Goal: Task Accomplishment & Management: Complete application form

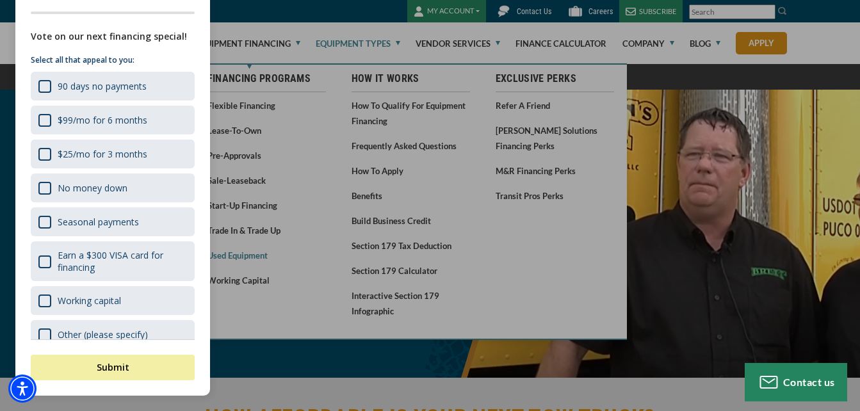
click at [254, 255] on div at bounding box center [430, 205] width 860 height 411
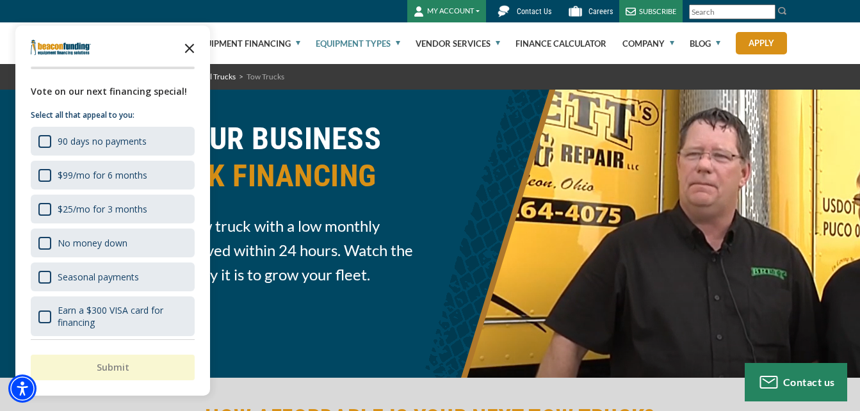
click at [190, 48] on polygon "Close the survey" at bounding box center [190, 49] width 10 height 10
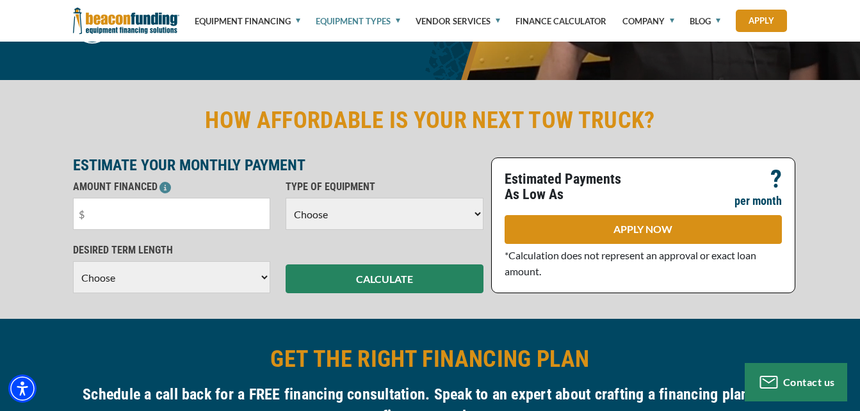
scroll to position [300, 0]
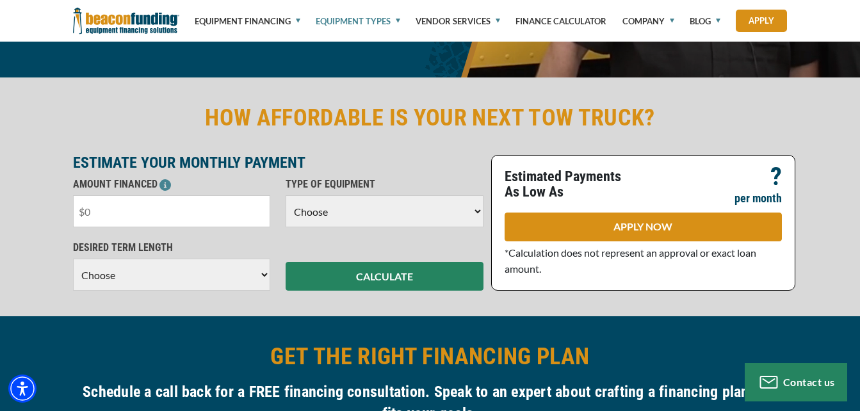
click at [195, 206] on input "text" at bounding box center [172, 211] width 198 height 32
type input "$20,000"
click at [478, 206] on select "Choose Backhoe Boom/Bucket Truck Chipper Commercial Mower Crane DTG/DTF Printin…" at bounding box center [385, 211] width 198 height 32
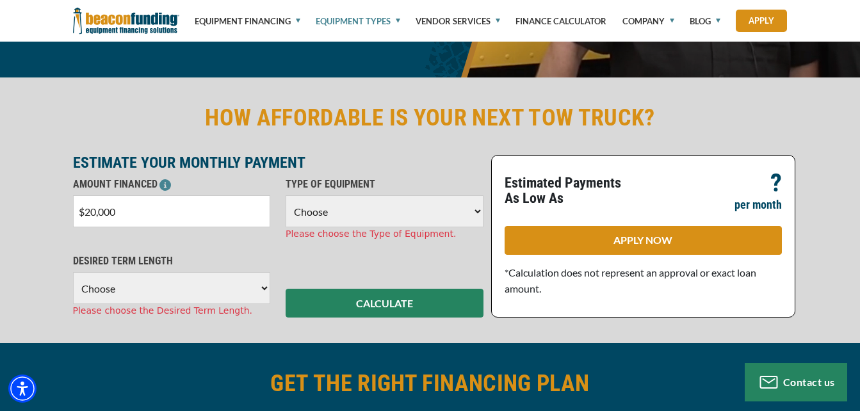
select select "5"
click at [286, 195] on select "Choose Backhoe Boom/Bucket Truck Chipper Commercial Mower Crane DTG/DTF Printin…" at bounding box center [385, 211] width 198 height 32
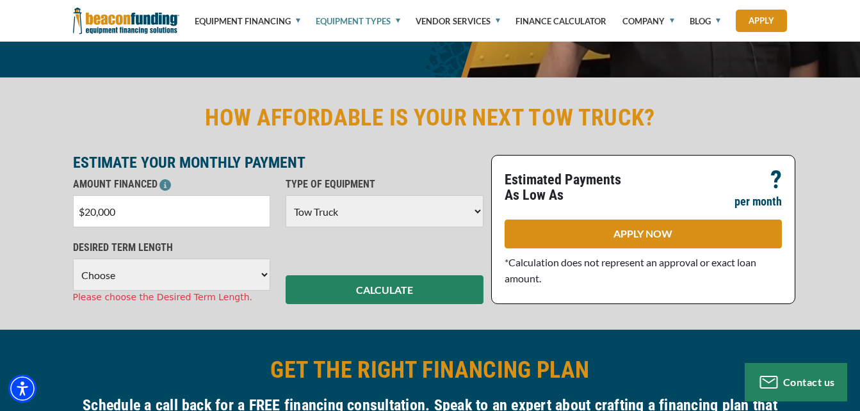
click at [262, 278] on select "Choose 36 Months 48 Months 60 Months" at bounding box center [172, 275] width 198 height 32
select select "60"
click at [73, 259] on select "Choose 36 Months 48 Months 60 Months" at bounding box center [172, 275] width 198 height 32
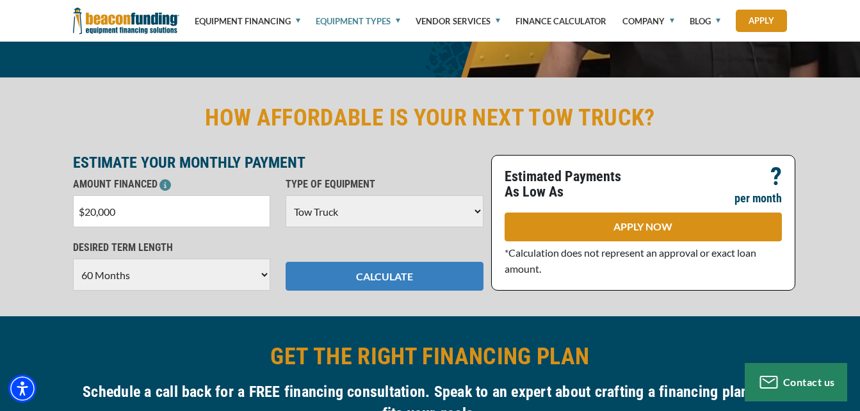
click at [385, 280] on button "CALCULATE" at bounding box center [385, 276] width 198 height 29
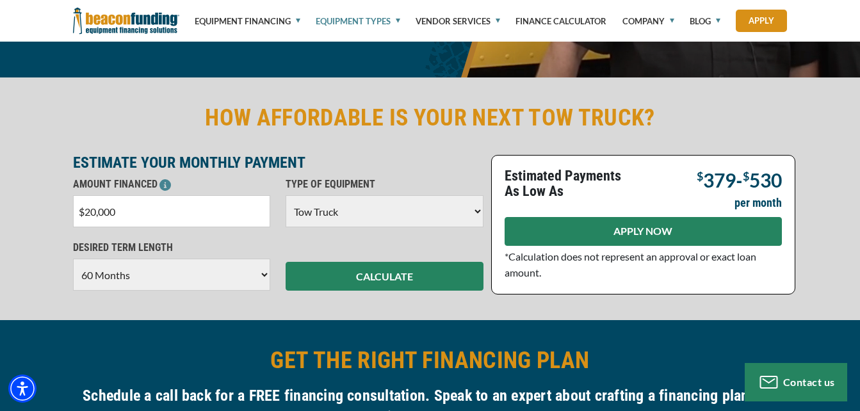
click at [627, 231] on link "APPLY NOW" at bounding box center [643, 231] width 277 height 29
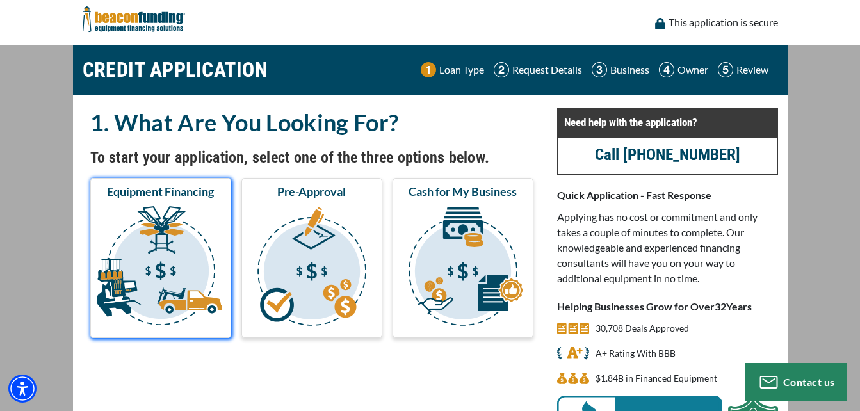
click at [159, 213] on img "submit" at bounding box center [161, 268] width 136 height 128
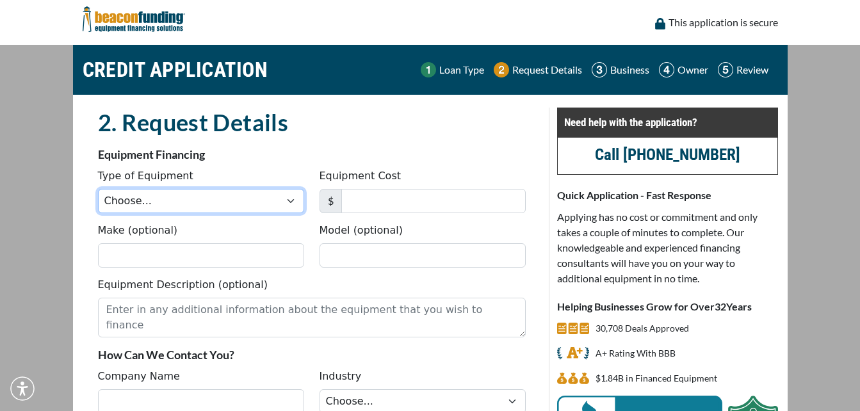
click at [178, 199] on select "Choose... Backhoe Boom/Bucket Truck Chipper Commercial Mower Crane DTG/DTF Prin…" at bounding box center [201, 201] width 206 height 24
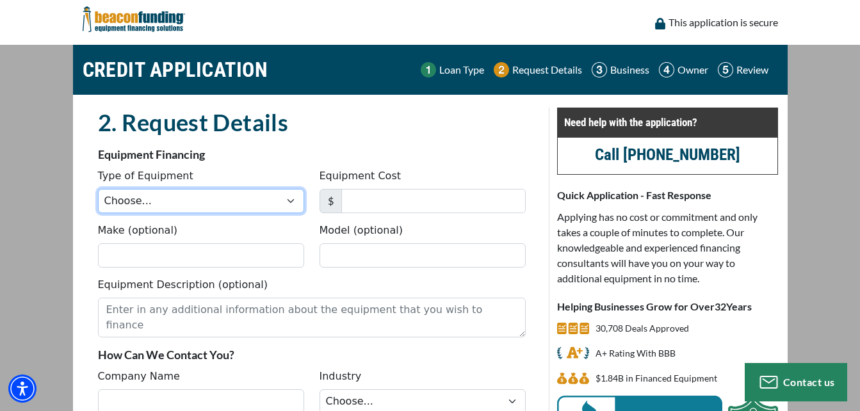
select select "5"
click at [98, 189] on select "Choose... Backhoe Boom/Bucket Truck Chipper Commercial Mower Crane DTG/DTF Prin…" at bounding box center [201, 201] width 206 height 24
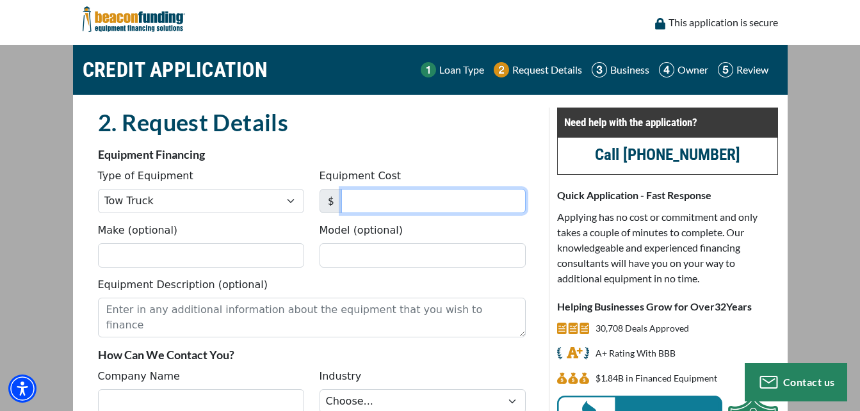
click at [392, 204] on input "Equipment Cost" at bounding box center [433, 201] width 184 height 24
type input "20,000"
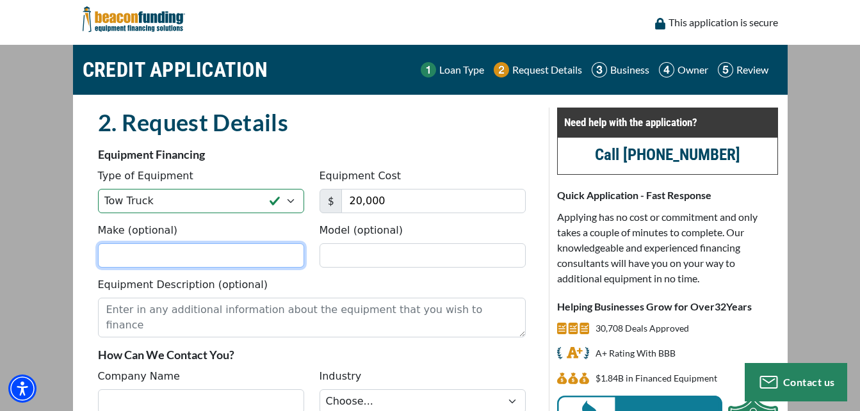
click at [179, 252] on input "Make (optional)" at bounding box center [201, 255] width 206 height 24
type input "international"
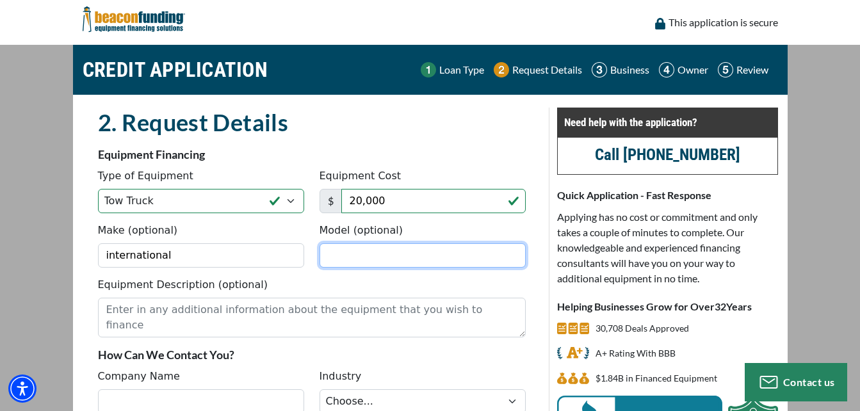
click at [347, 257] on input "Model (optional)" at bounding box center [423, 255] width 206 height 24
type input "4700"
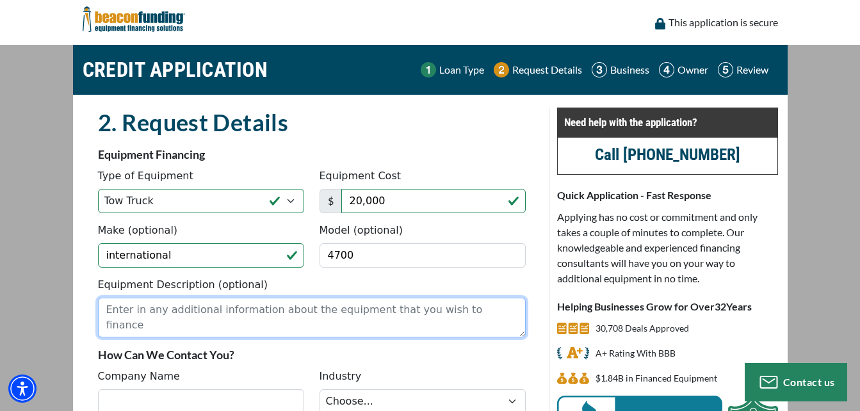
click at [287, 309] on textarea "Equipment Description (optional)" at bounding box center [312, 318] width 428 height 40
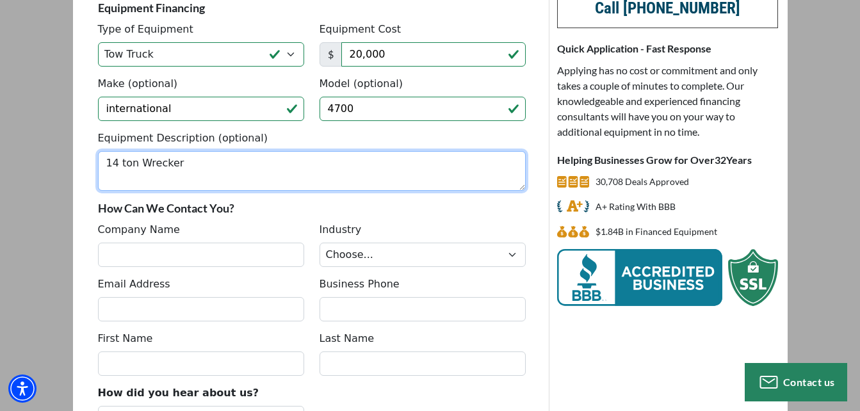
scroll to position [150, 0]
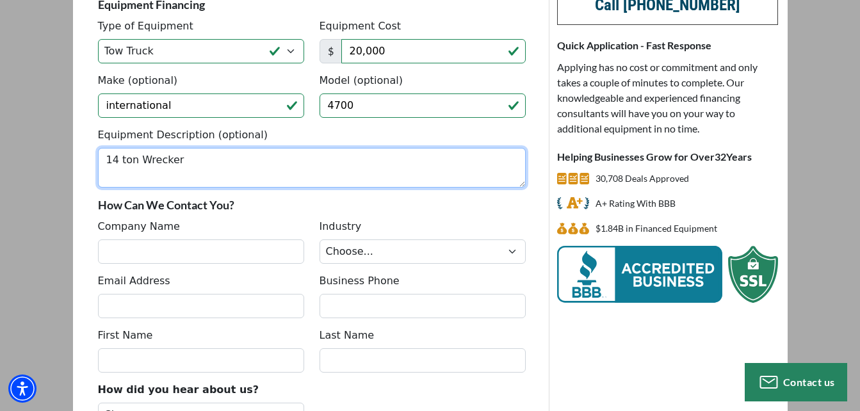
type textarea "14 ton Wrecker"
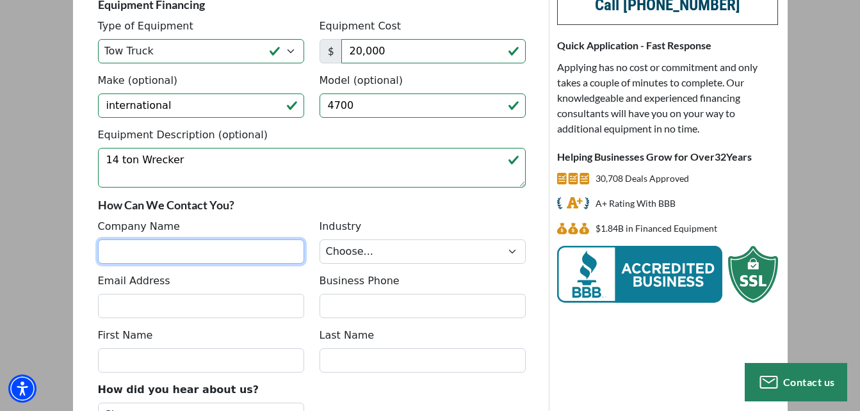
click at [247, 246] on input "Company Name" at bounding box center [201, 252] width 206 height 24
click at [151, 251] on input "Precision towing And Recovery" at bounding box center [201, 252] width 206 height 24
type input "Precision Towing And Recovery"
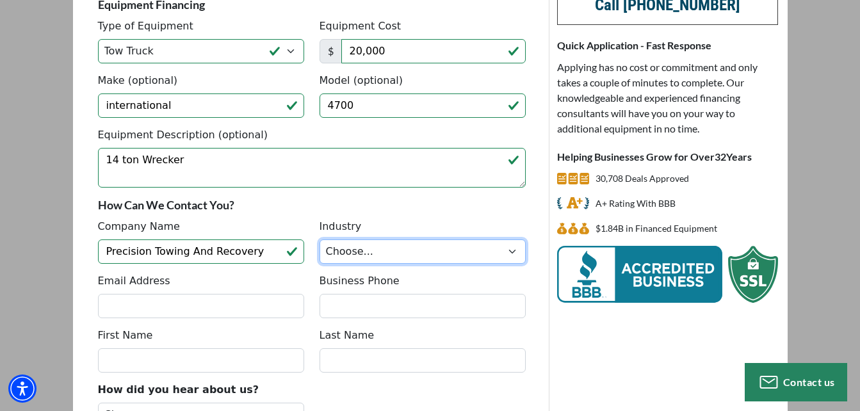
click at [517, 251] on select "Choose... Towing Landscape/Hardscape Decorated Apparel Septic Light Constructio…" at bounding box center [423, 252] width 206 height 24
select select "1"
click at [320, 240] on select "Choose... Towing Landscape/Hardscape Decorated Apparel Septic Light Constructio…" at bounding box center [423, 252] width 206 height 24
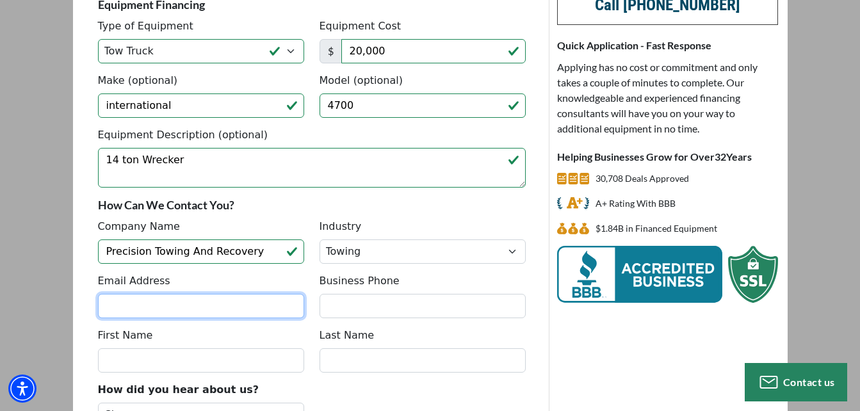
click at [188, 308] on input "Email Address" at bounding box center [201, 306] width 206 height 24
type input "[EMAIL_ADDRESS][DOMAIN_NAME]"
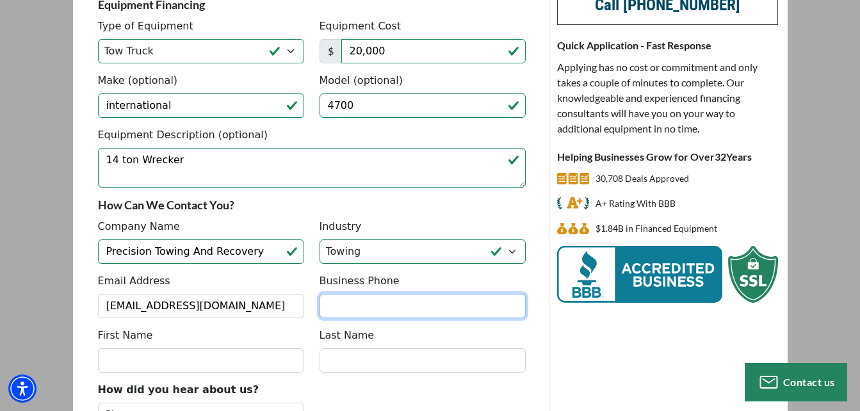
type input "8026737619"
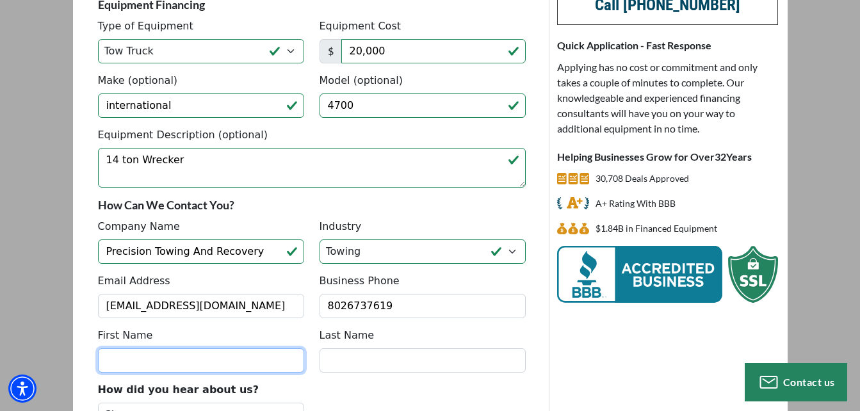
type input "[PERSON_NAME]"
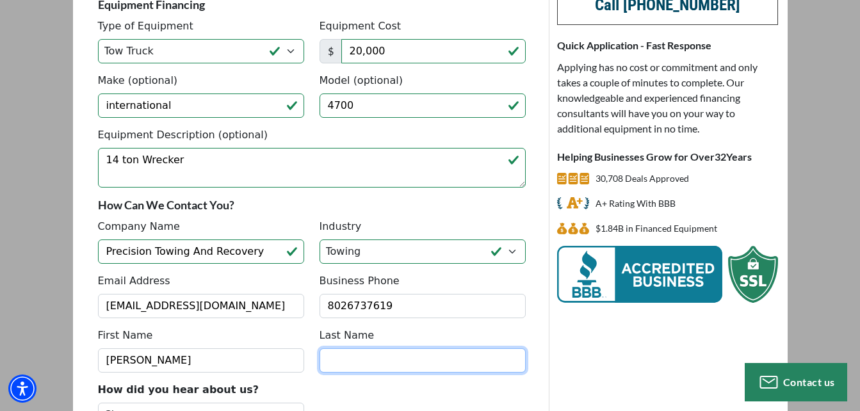
type input "[PERSON_NAME]"
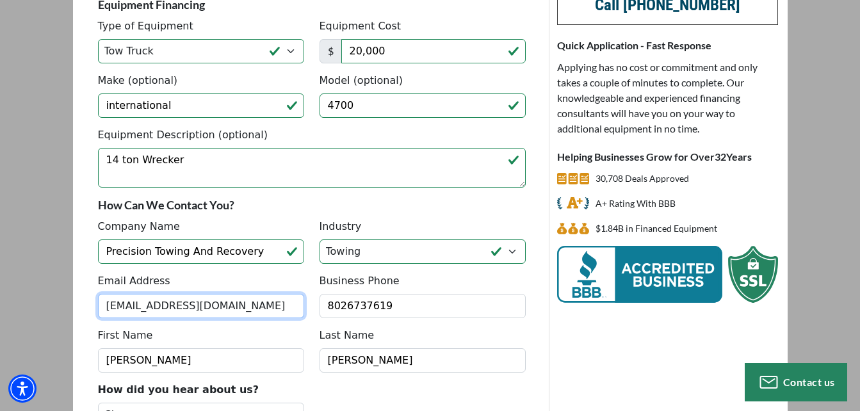
type input "[PHONE_NUMBER]"
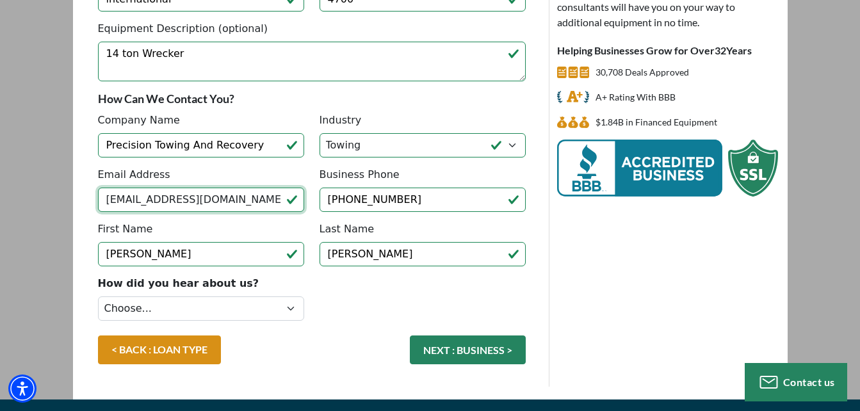
scroll to position [283, 0]
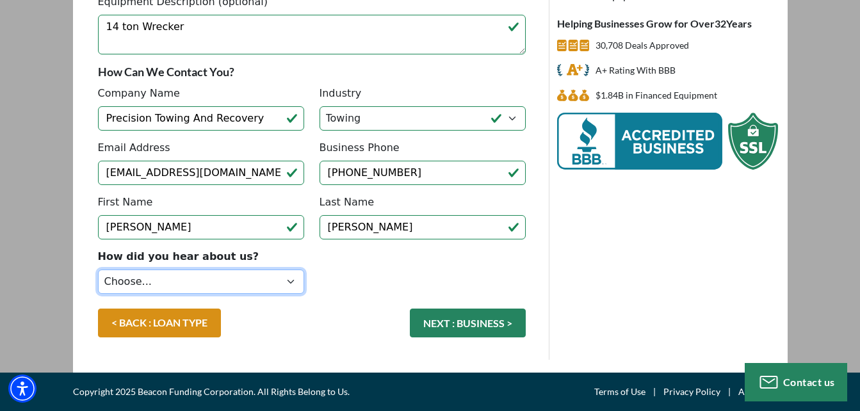
click at [295, 284] on select "Choose... Internet Search Vendor Referral Word of Mouth Client Referral Email E…" at bounding box center [201, 282] width 206 height 24
select select "5"
click at [98, 270] on select "Choose... Internet Search Vendor Referral Word of Mouth Client Referral Email E…" at bounding box center [201, 282] width 206 height 24
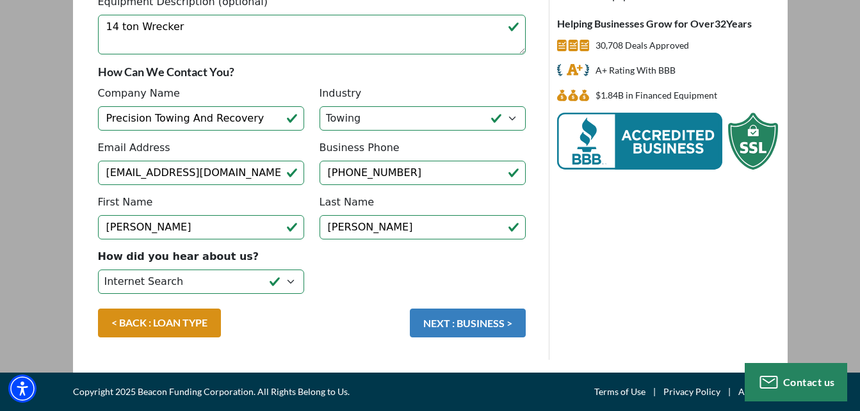
click at [439, 330] on button "NEXT : BUSINESS >" at bounding box center [468, 323] width 116 height 29
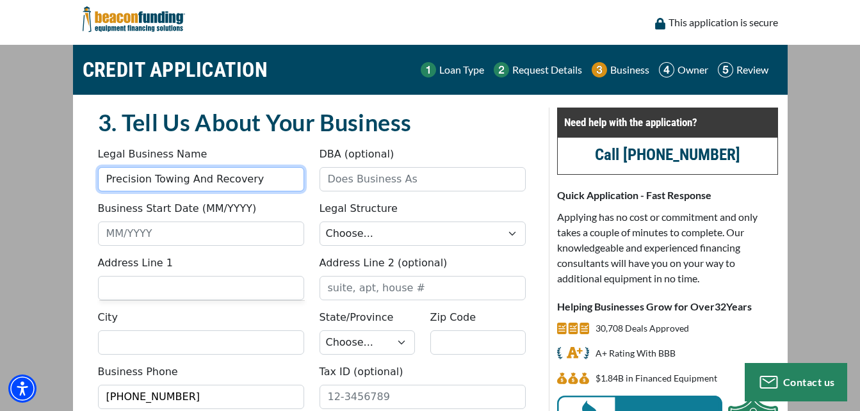
click at [258, 185] on input "Precision Towing And Recovery" at bounding box center [201, 179] width 206 height 24
type input "Precision Towing And Recovery LLC"
click at [295, 152] on div "Legal Business Name Precision Towing And Recovery LLC" at bounding box center [201, 169] width 222 height 45
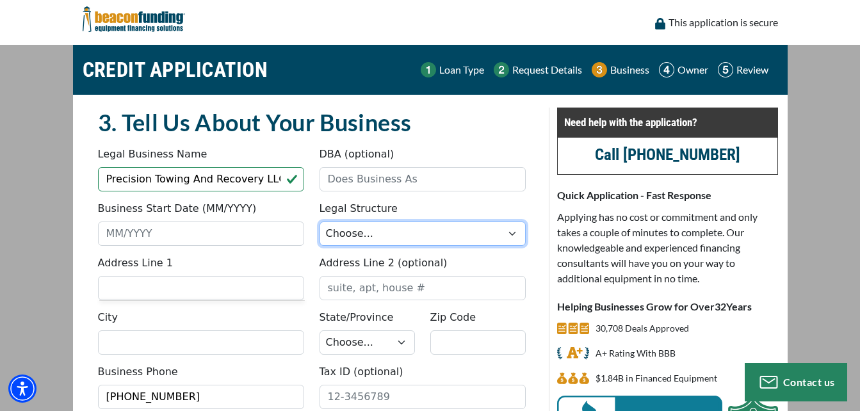
click at [512, 236] on select "Choose... Corporation LLC LLP Municipality Non-Profit Partnership Proprietorship" at bounding box center [423, 234] width 206 height 24
select select "2"
click at [320, 222] on select "Choose... Corporation LLC LLP Municipality Non-Profit Partnership Proprietorship" at bounding box center [423, 234] width 206 height 24
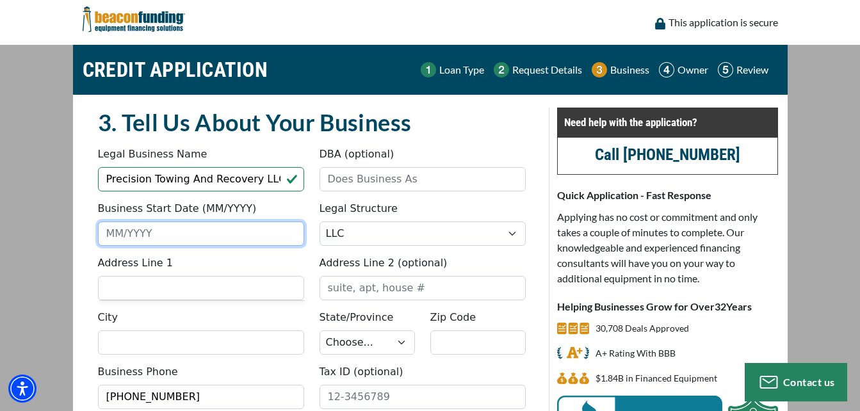
click at [183, 233] on input "Business Start Date (MM/YYYY)" at bounding box center [201, 234] width 206 height 24
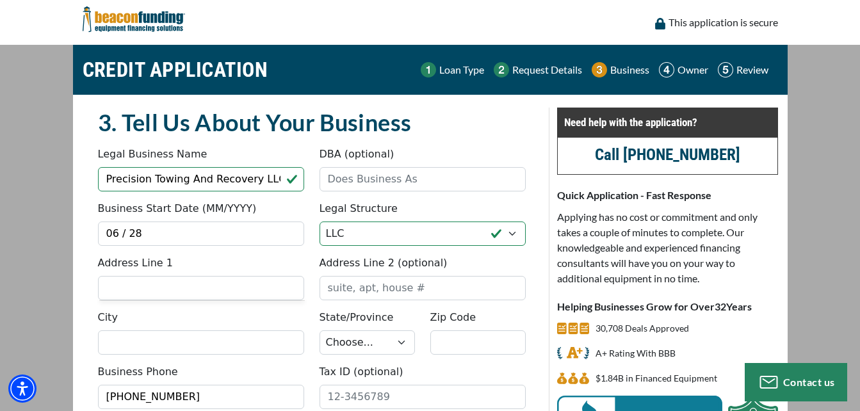
type input "06/28"
type input "[STREET_ADDRESS]"
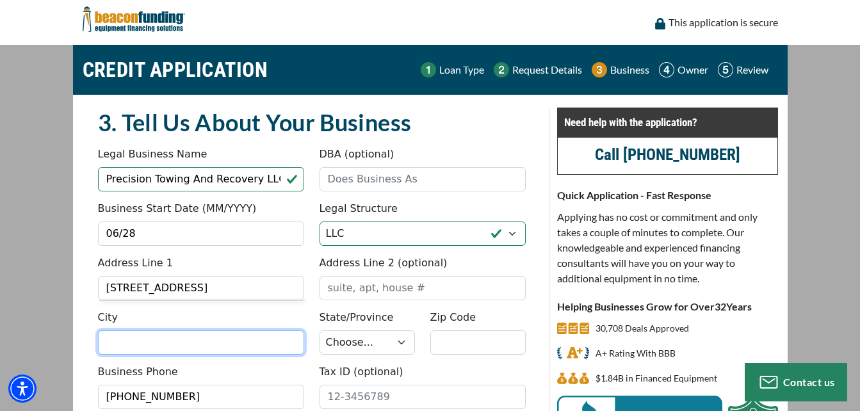
type input "corinth vt 05039"
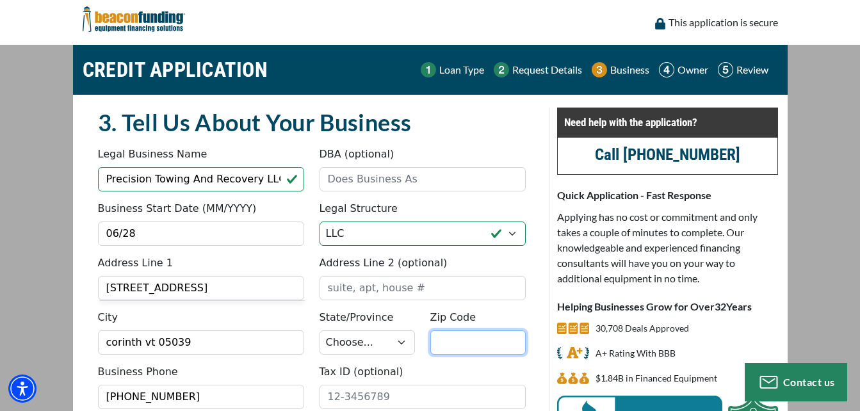
type input "05039"
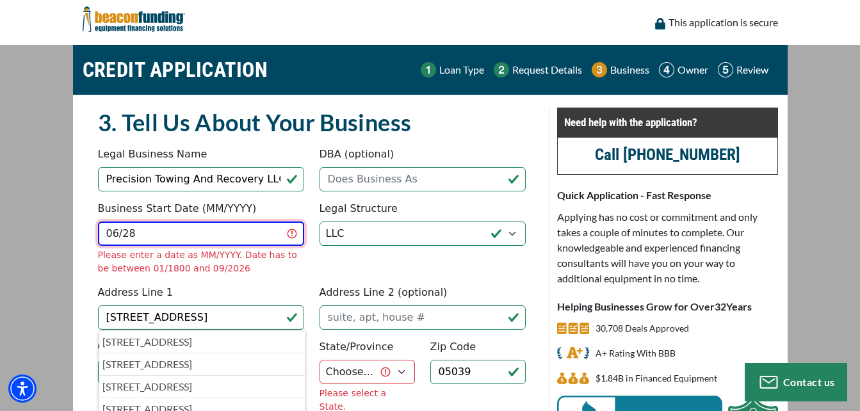
click at [156, 232] on input "06/28" at bounding box center [201, 234] width 206 height 24
type input "06/2025"
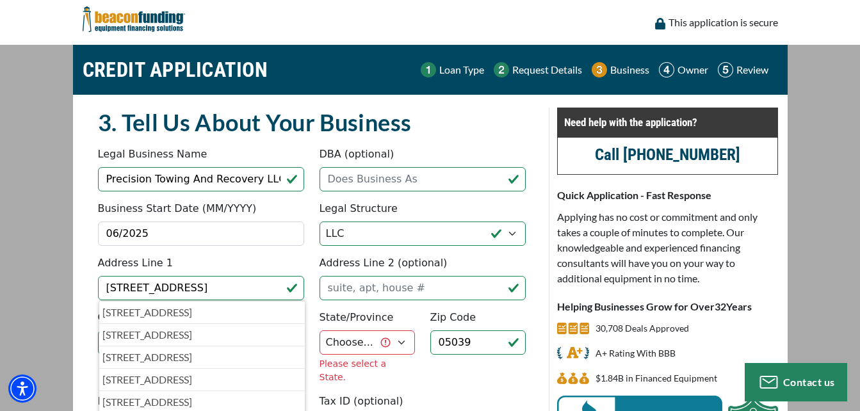
click at [242, 278] on fieldset "3. Tell Us About Your Business Something went wrong, please try again. Legal Bu…" at bounding box center [311, 304] width 443 height 392
click at [157, 291] on input "[STREET_ADDRESS]" at bounding box center [201, 288] width 206 height 24
click at [402, 131] on h2 "3. Tell Us About Your Business" at bounding box center [312, 122] width 428 height 29
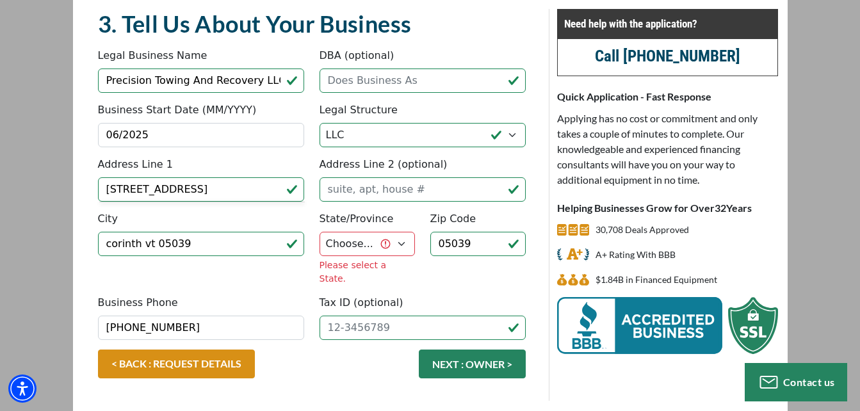
scroll to position [100, 0]
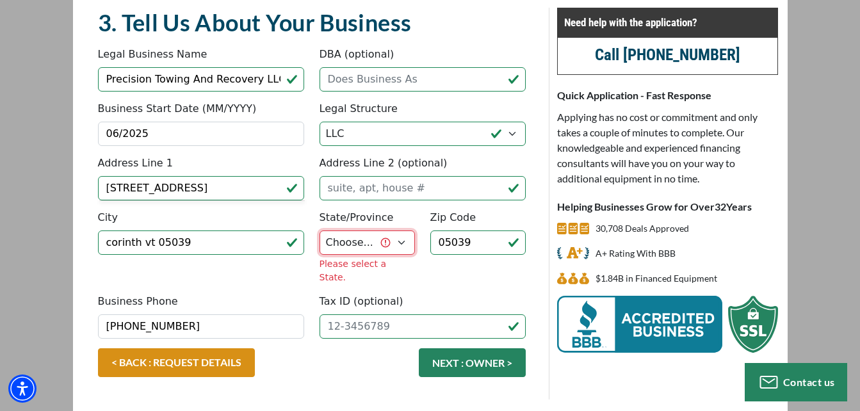
click at [405, 238] on select "Choose... AL AK AZ AR CA CO CT DE DC FL GA HI ID IL IN IA KS KY LA ME MD MA MI …" at bounding box center [367, 243] width 95 height 24
select select "47"
click at [320, 231] on select "Choose... AL AK AZ AR CA CO CT DE DC FL GA HI ID IL IN IA KS KY LA ME MD MA MI …" at bounding box center [367, 243] width 95 height 24
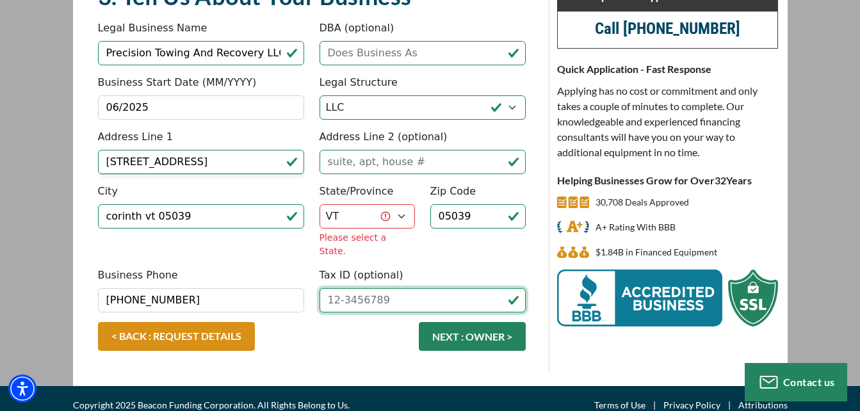
scroll to position [110, 0]
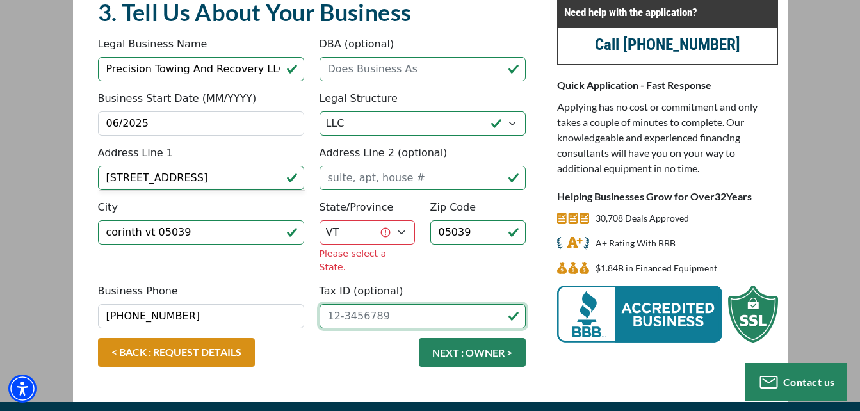
click at [359, 304] on input "Tax ID (optional)" at bounding box center [423, 316] width 206 height 24
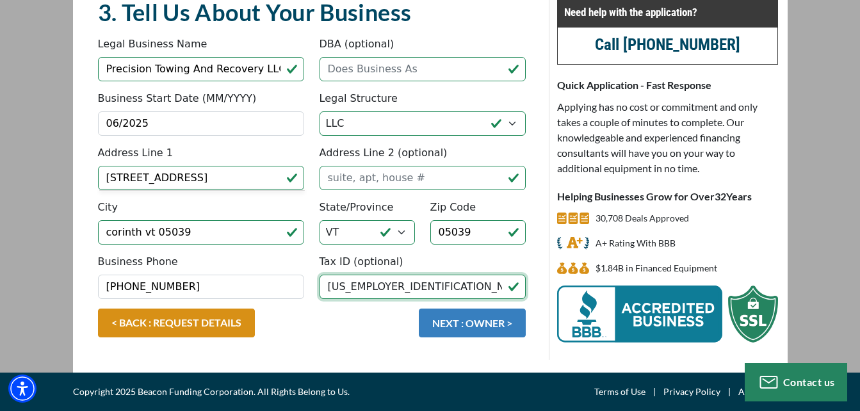
type input "[US_EMPLOYER_IDENTIFICATION_NUMBER]"
click at [472, 325] on button "NEXT : OWNER >" at bounding box center [472, 323] width 107 height 29
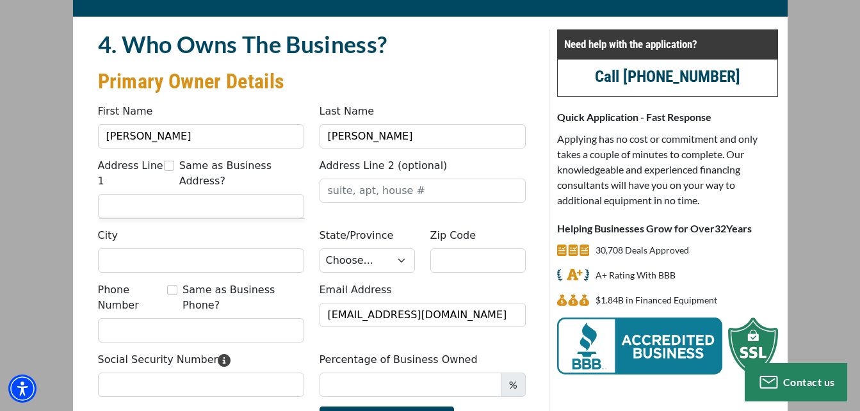
scroll to position [79, 0]
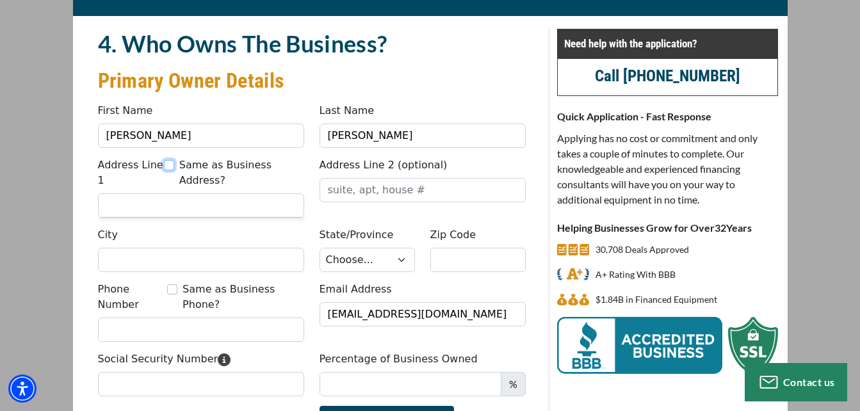
click at [172, 161] on input "Same as Business Address?" at bounding box center [169, 165] width 10 height 10
checkbox input "true"
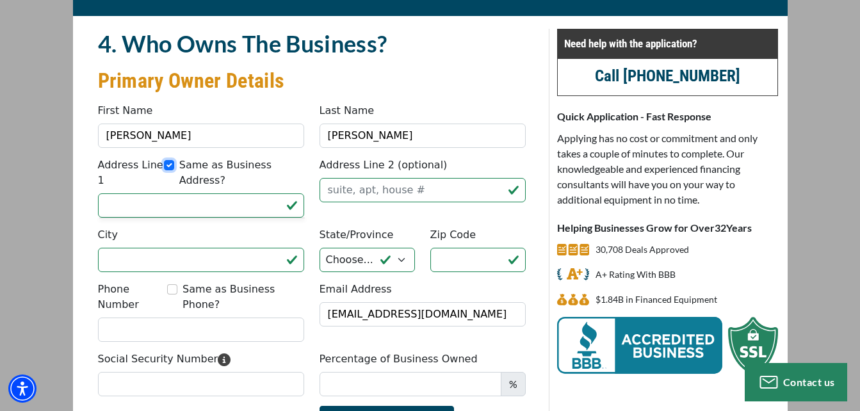
type input "[STREET_ADDRESS]"
type input "corinth vt 05039"
select select "47"
type input "05039"
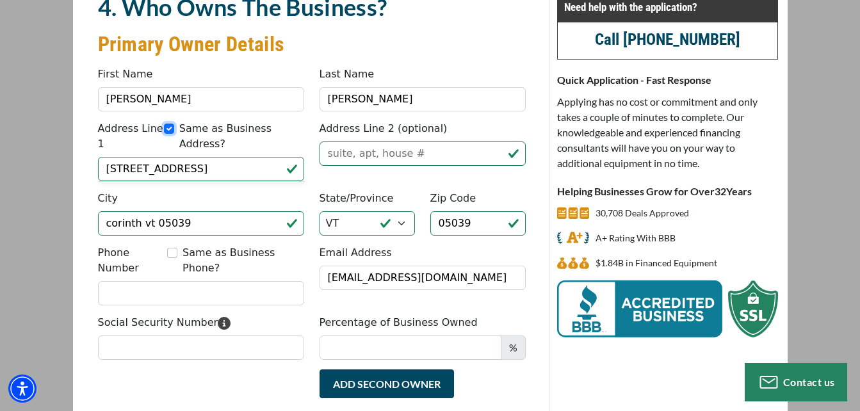
scroll to position [117, 0]
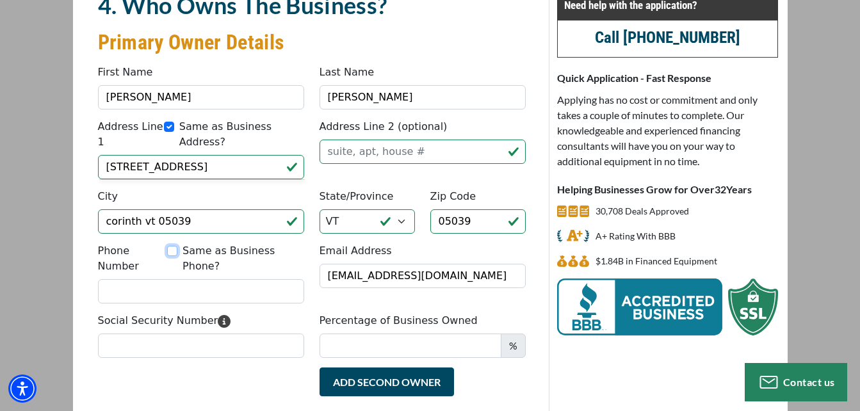
click at [176, 246] on input "Same as Business Phone?" at bounding box center [172, 251] width 10 height 10
checkbox input "true"
type input "[PHONE_NUMBER]"
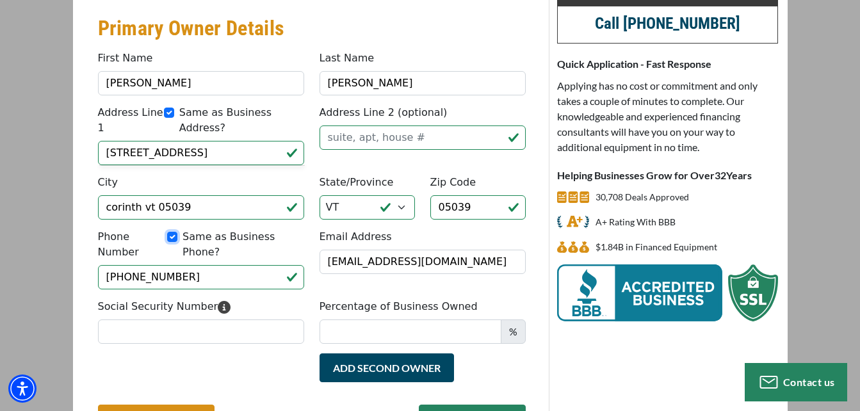
scroll to position [133, 0]
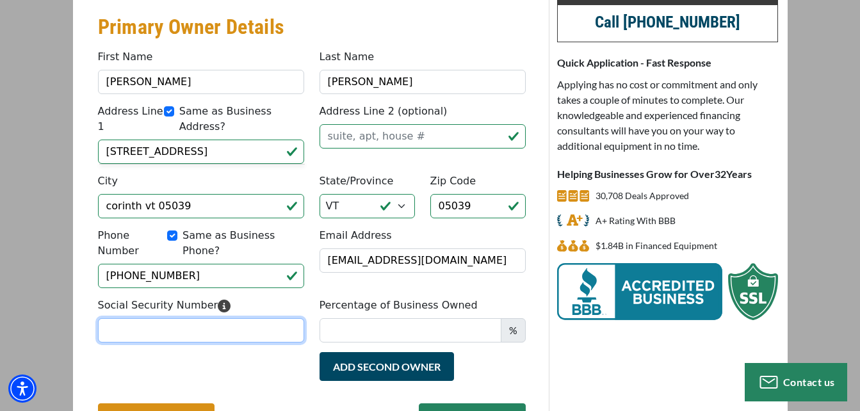
click at [236, 318] on input "Social Security Number" at bounding box center [201, 330] width 206 height 24
type input "246-87-7614"
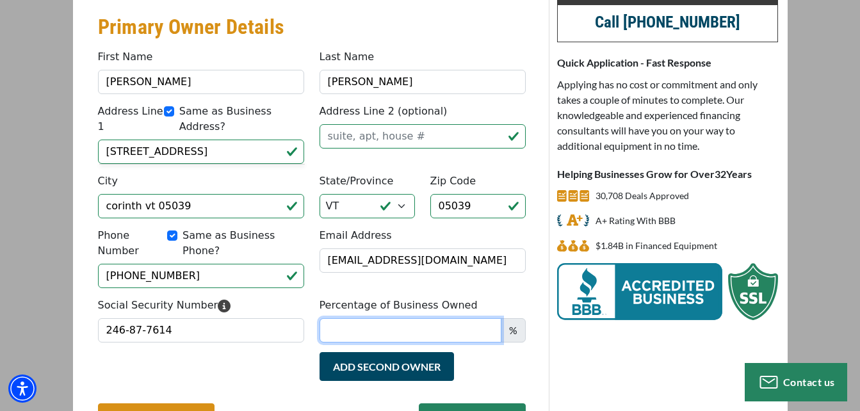
click at [396, 318] on input "Percentage of Business Owned" at bounding box center [411, 330] width 182 height 24
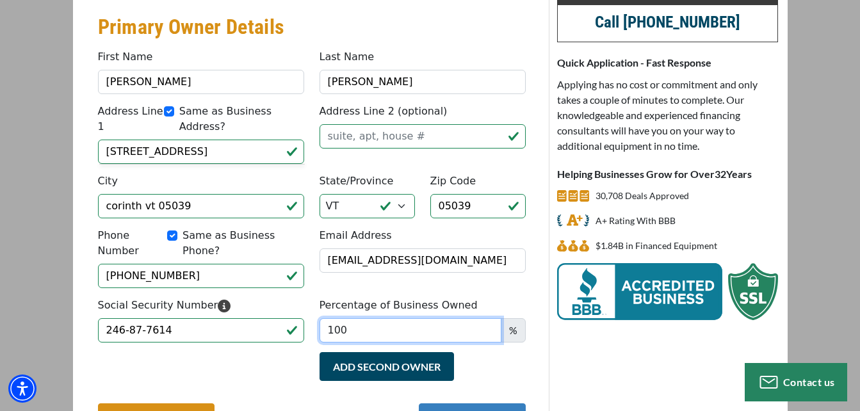
type input "100"
click at [466, 404] on button "NEXT : REVIEW >" at bounding box center [472, 418] width 107 height 29
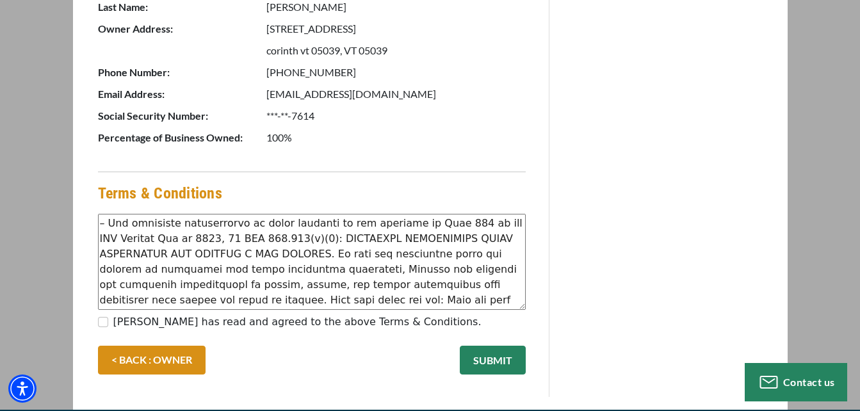
scroll to position [740, 0]
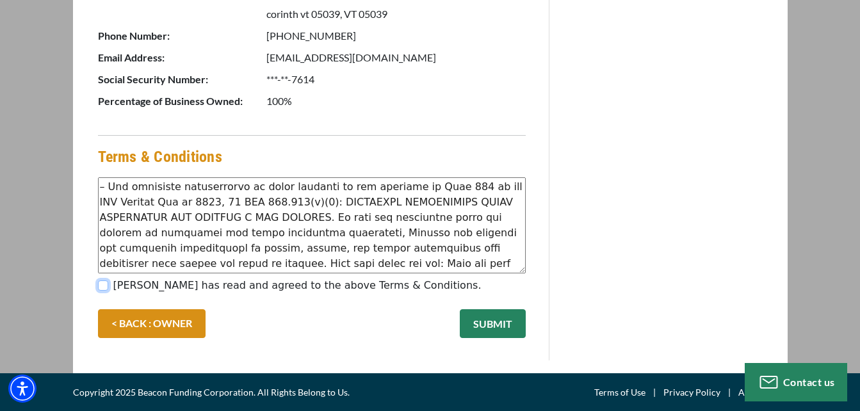
click at [106, 282] on input "patrick crowley has read and agreed to the above Terms & Conditions." at bounding box center [103, 286] width 10 height 10
checkbox input "true"
click at [466, 322] on button "SUBMIT" at bounding box center [493, 323] width 66 height 29
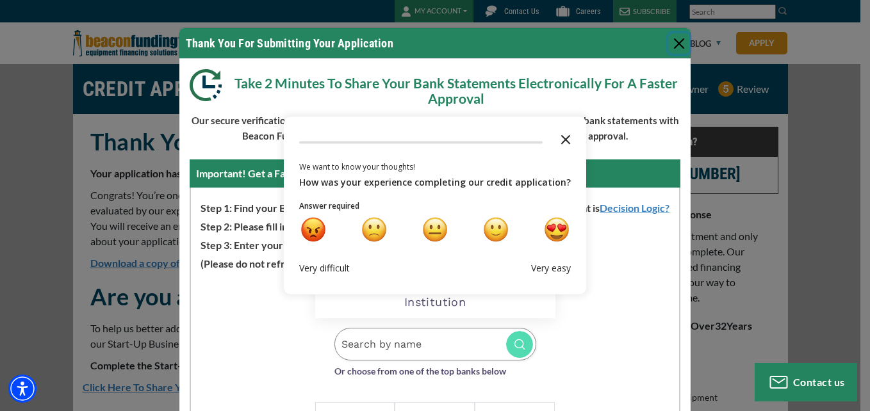
click at [561, 141] on polygon "Close the survey" at bounding box center [566, 140] width 10 height 10
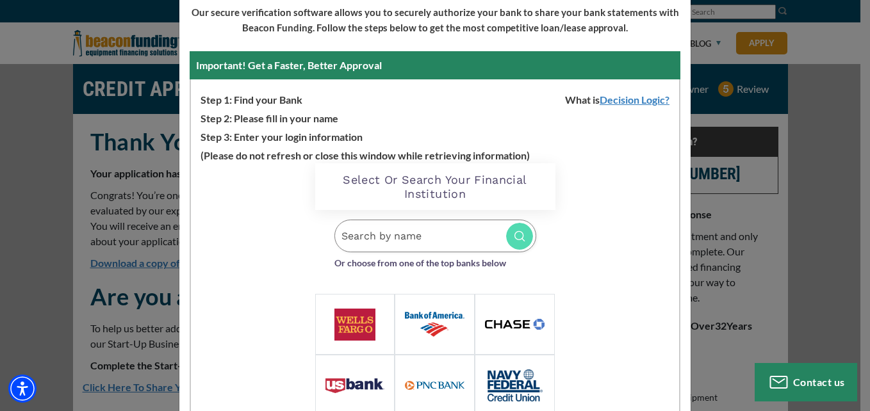
scroll to position [106, 0]
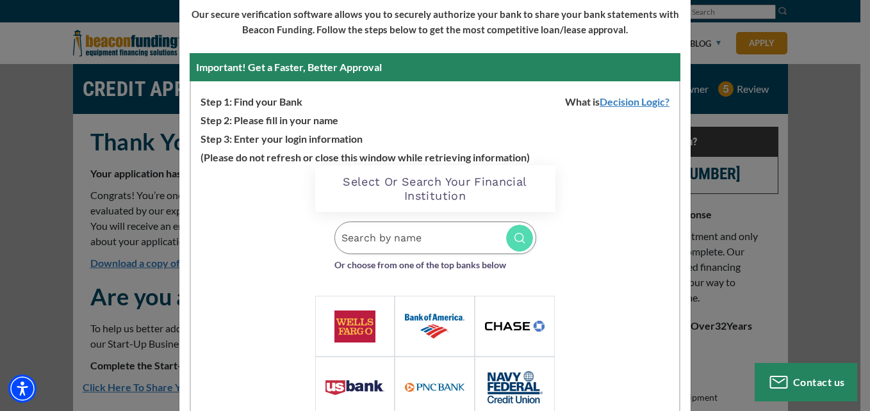
click at [407, 245] on input "Search by name" at bounding box center [435, 238] width 202 height 33
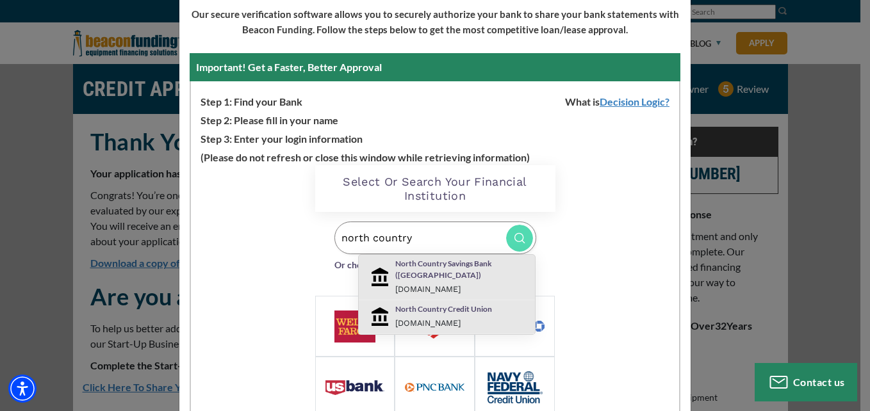
type input "north country"
click at [449, 304] on p "North Country Credit Union" at bounding box center [461, 310] width 133 height 12
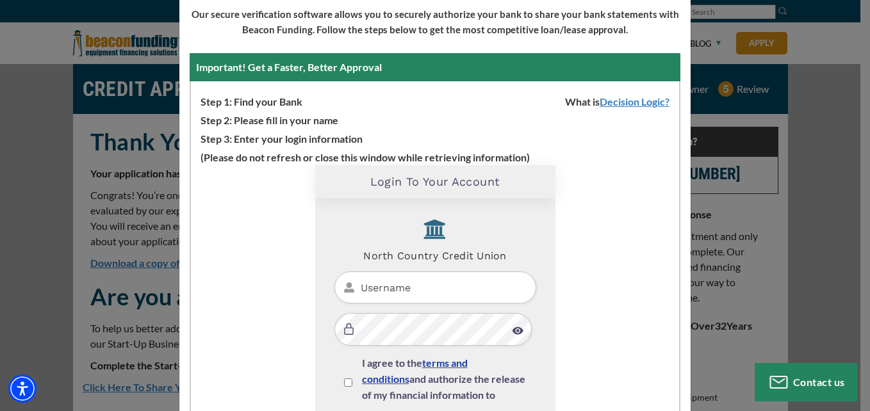
click at [405, 288] on input "Username" at bounding box center [435, 288] width 202 height 33
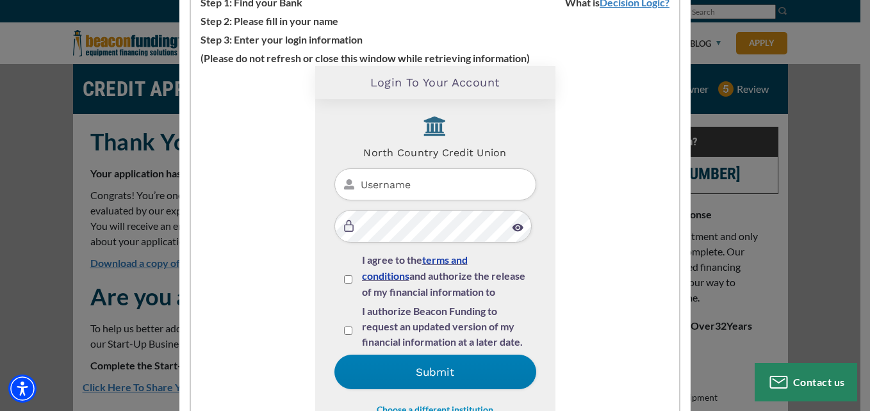
scroll to position [209, 0]
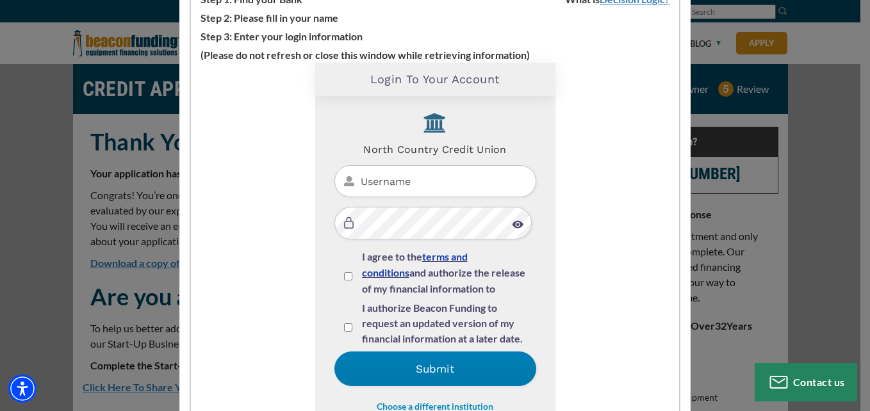
click at [384, 181] on input "Username" at bounding box center [435, 181] width 202 height 33
drag, startPoint x: 384, startPoint y: 181, endPoint x: 354, endPoint y: 168, distance: 33.3
click at [354, 168] on input "Username" at bounding box center [435, 181] width 202 height 33
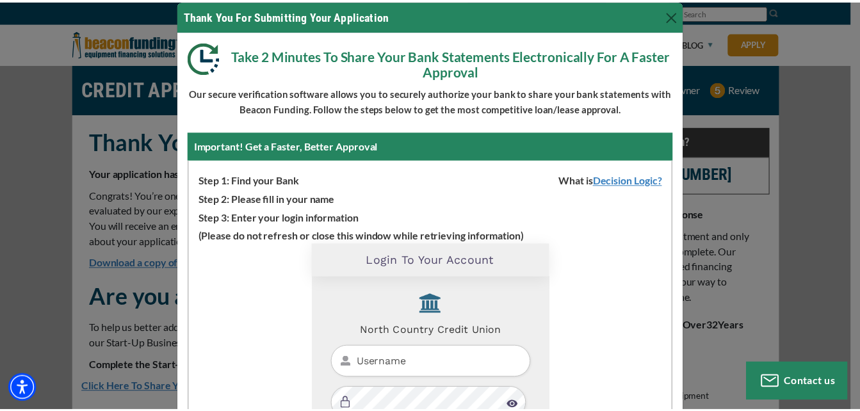
scroll to position [0, 0]
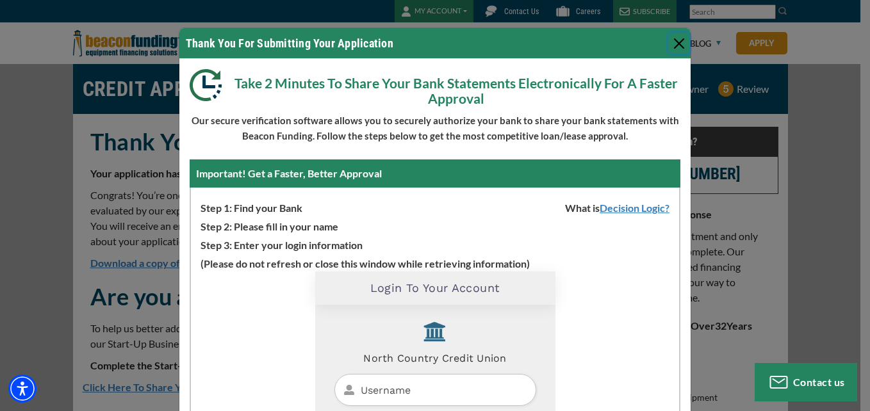
click at [677, 42] on button "Close" at bounding box center [679, 43] width 20 height 20
